Goal: Task Accomplishment & Management: Complete application form

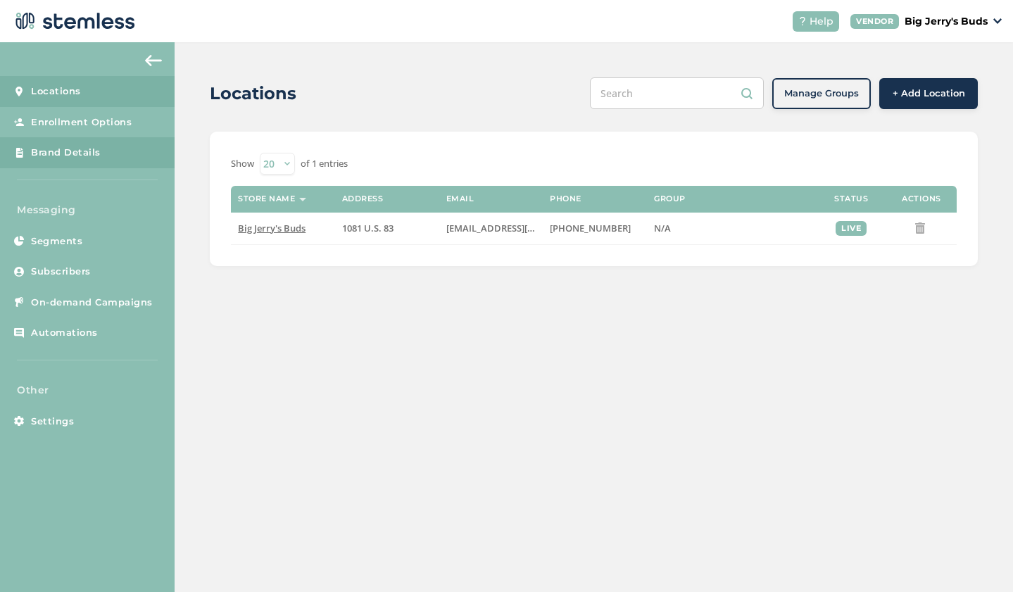
click at [94, 142] on link "Brand Details" at bounding box center [87, 152] width 175 height 31
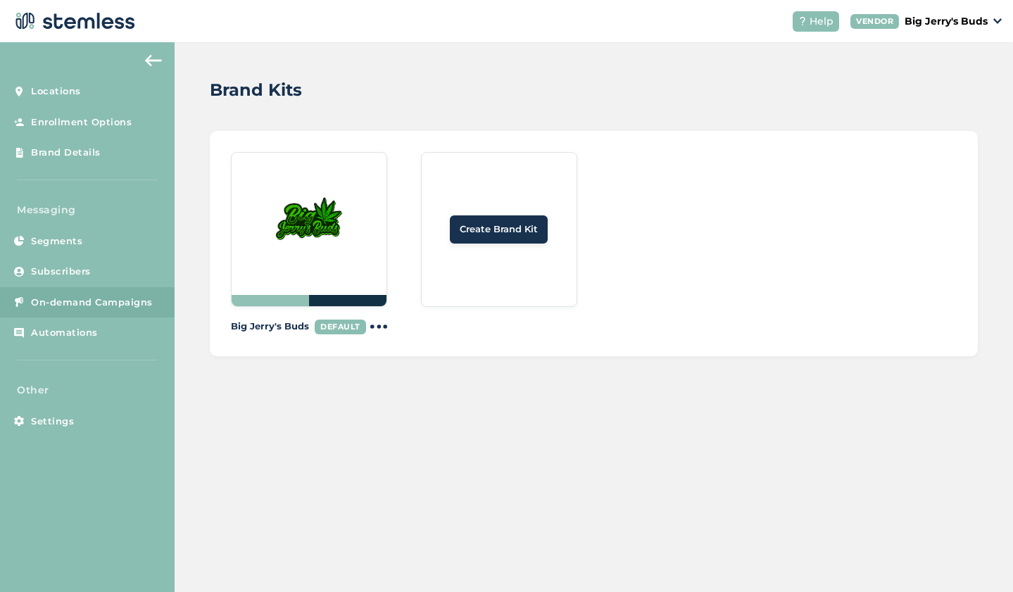
click at [58, 309] on link "On-demand Campaigns" at bounding box center [87, 302] width 175 height 31
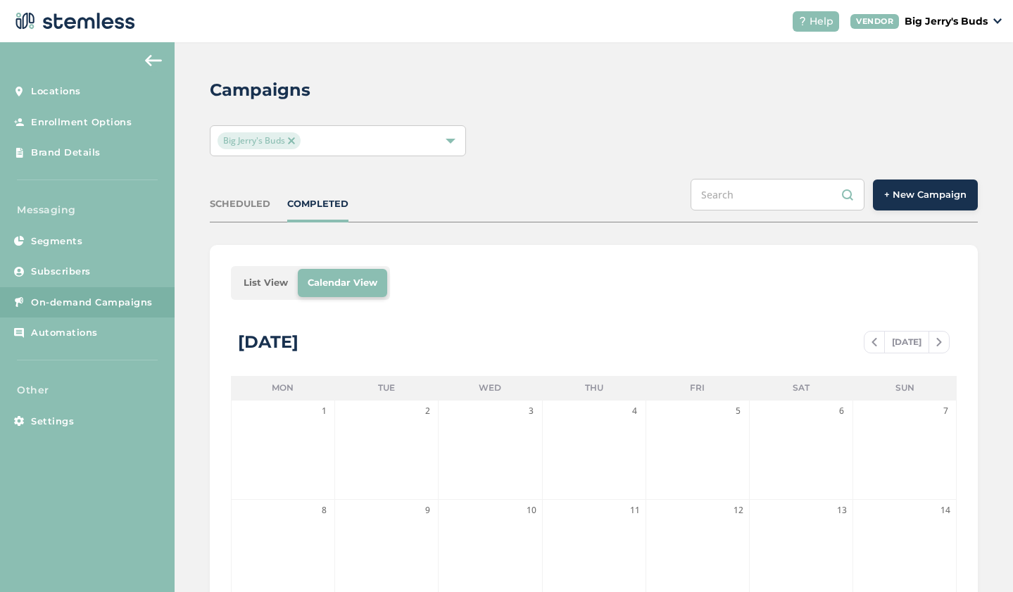
click at [911, 200] on span "+ New Campaign" at bounding box center [925, 195] width 82 height 14
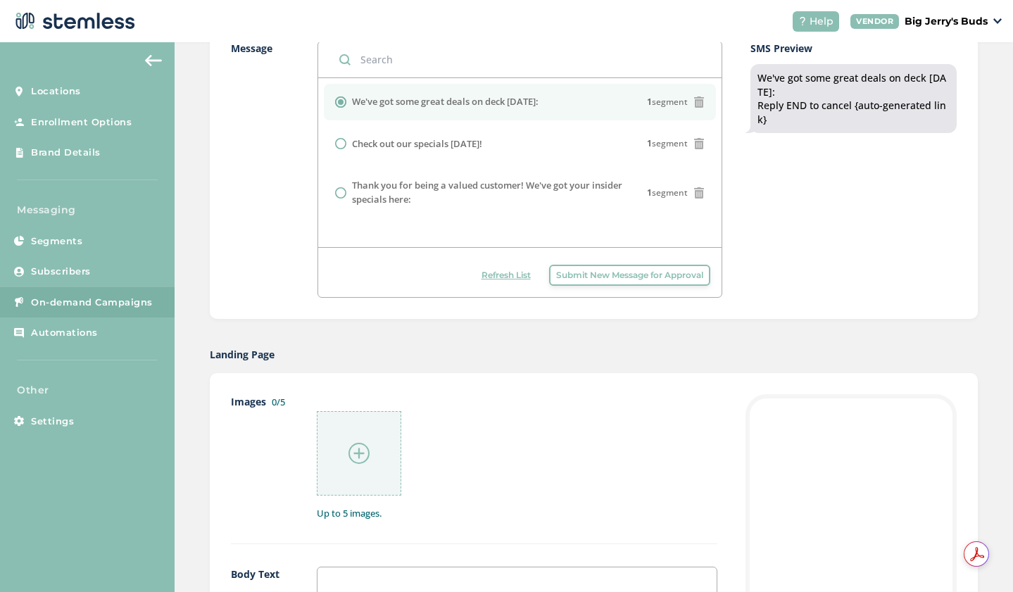
scroll to position [383, 0]
click at [80, 127] on span "Enrollment Options" at bounding box center [81, 122] width 101 height 14
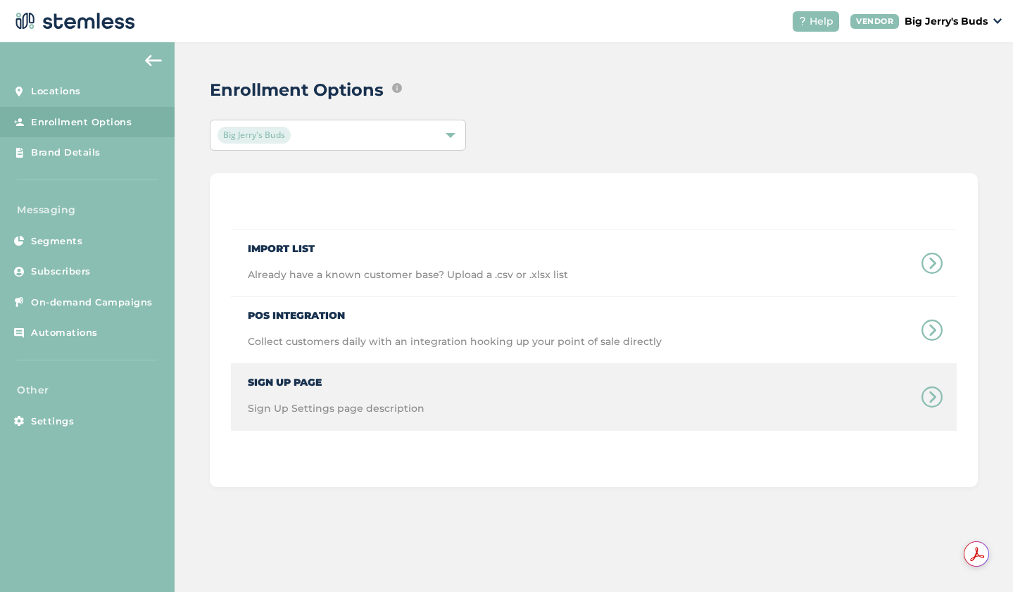
click at [394, 382] on span "Sign Up Page" at bounding box center [336, 377] width 177 height 26
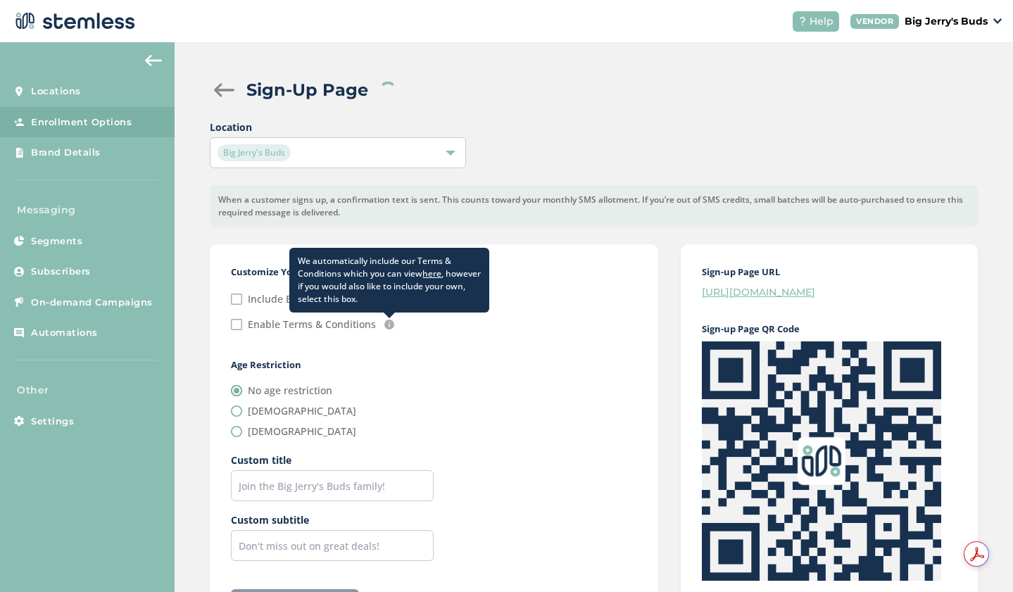
checkbox input "false"
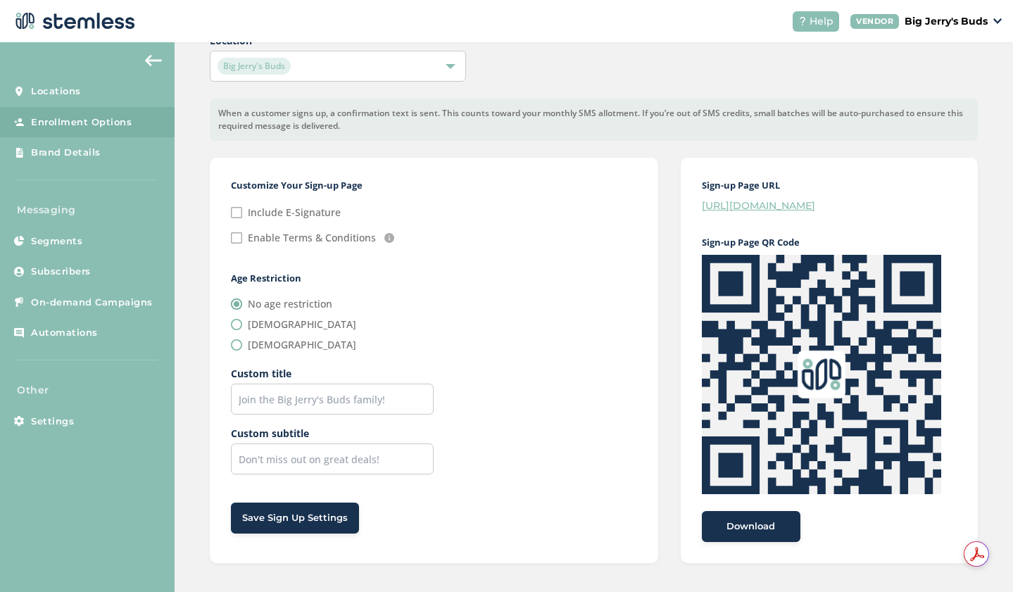
scroll to position [93, 0]
